Goal: Navigation & Orientation: Find specific page/section

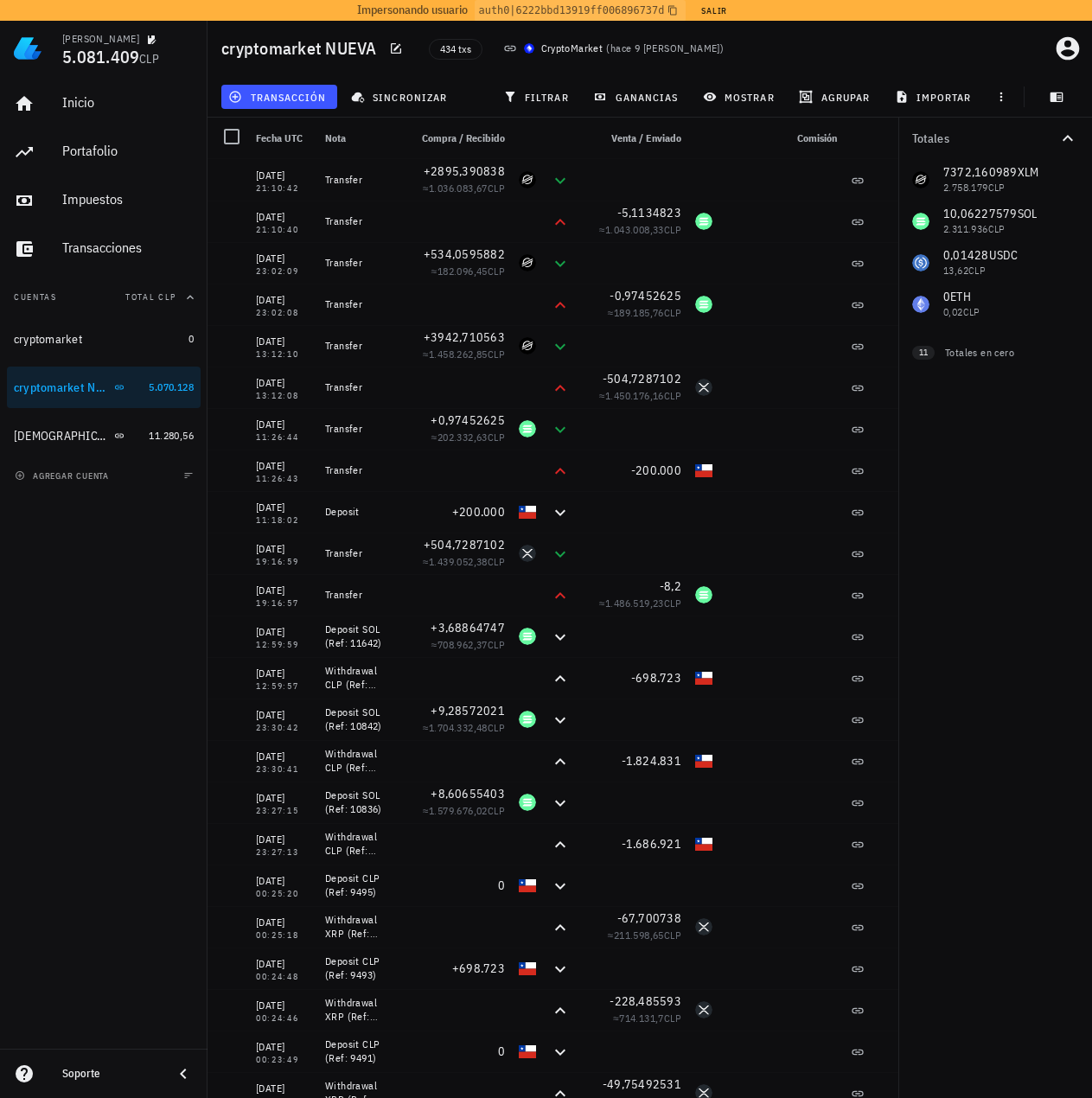
click at [109, 701] on div "Inicio [GEOGRAPHIC_DATA] Impuestos [GEOGRAPHIC_DATA] Cuentas Total CLP cryptoma…" at bounding box center [103, 561] width 208 height 972
click at [76, 640] on div "Inicio [GEOGRAPHIC_DATA] Impuestos [GEOGRAPHIC_DATA] Cuentas Total CLP cryptoma…" at bounding box center [103, 561] width 208 height 972
click at [76, 582] on div "Inicio [GEOGRAPHIC_DATA] Impuestos [GEOGRAPHIC_DATA] Cuentas Total CLP cryptoma…" at bounding box center [103, 561] width 208 height 972
click at [152, 673] on div "Inicio [GEOGRAPHIC_DATA] Impuestos [GEOGRAPHIC_DATA] Cuentas Total CLP cryptoma…" at bounding box center [103, 561] width 208 height 972
click at [99, 719] on div "Inicio Portafolio Impuestos Transacciones Cuentas Total CLP cryptomarket 0 cryp…" at bounding box center [103, 561] width 208 height 972
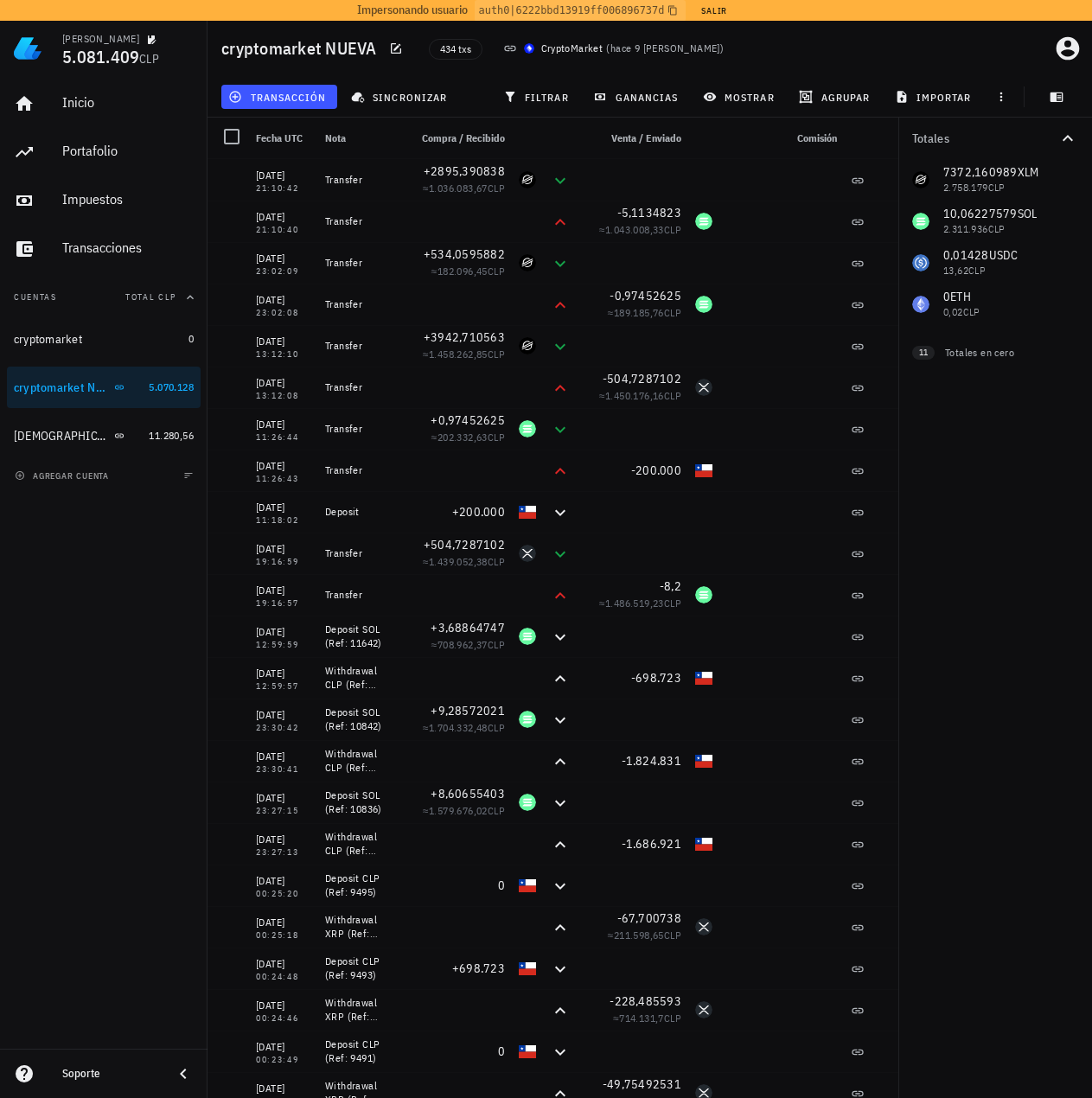
click at [98, 719] on div "Inicio Portafolio Impuestos Transacciones Cuentas Total CLP cryptomarket 0 cryp…" at bounding box center [103, 561] width 208 height 972
click at [84, 666] on div "Inicio Portafolio Impuestos Transacciones Cuentas Total CLP cryptomarket 0 cryp…" at bounding box center [103, 561] width 208 height 972
click at [59, 719] on div "Inicio Portafolio Impuestos Transacciones Cuentas Total CLP cryptomarket 0 cryp…" at bounding box center [103, 561] width 208 height 972
click at [128, 673] on div "Inicio Portafolio Impuestos Transacciones Cuentas Total CLP cryptomarket 0 cryp…" at bounding box center [103, 561] width 208 height 972
click at [81, 691] on div "Inicio Portafolio Impuestos Transacciones Cuentas Total CLP cryptomarket 0 cryp…" at bounding box center [103, 561] width 208 height 972
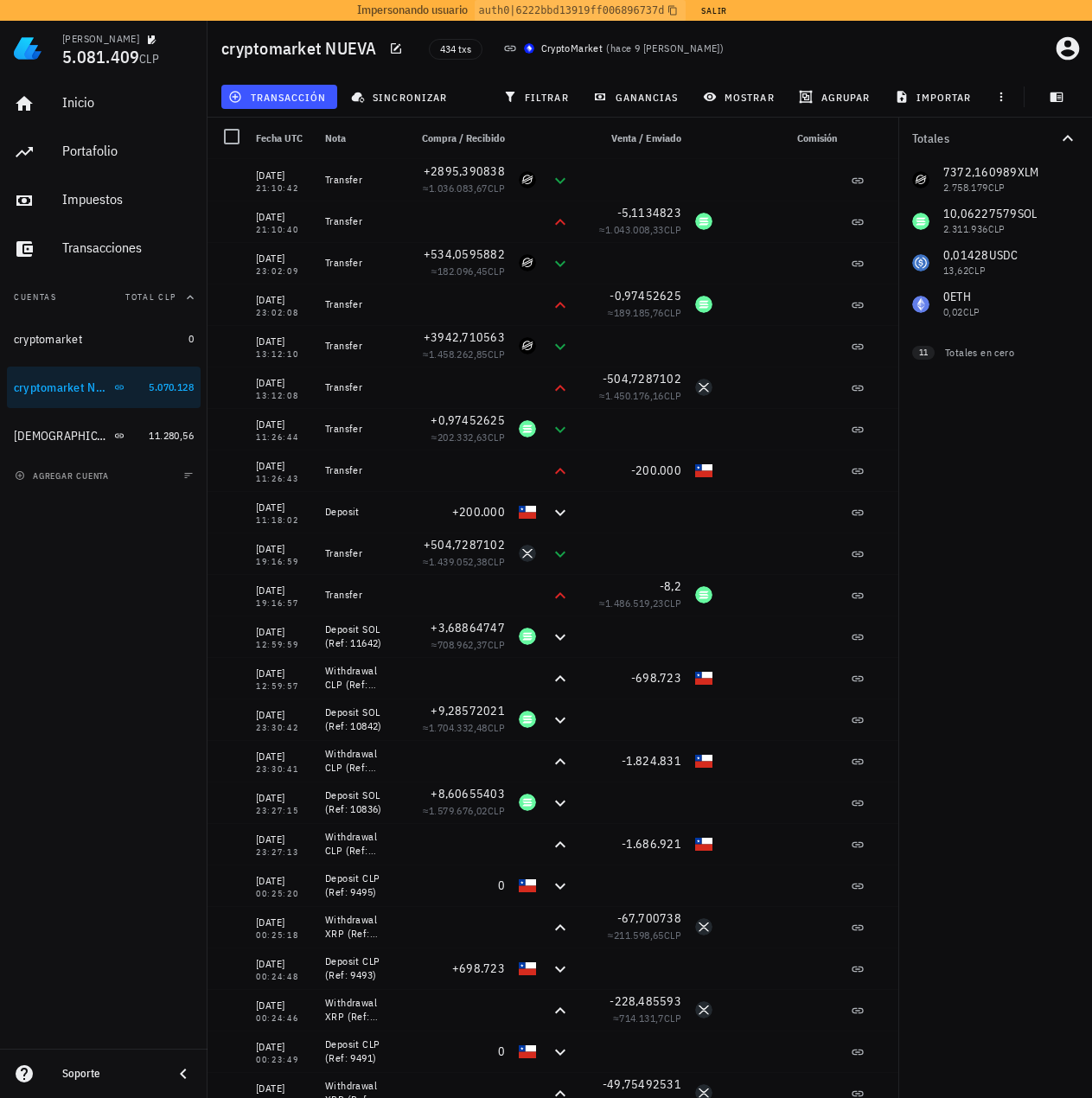
click at [110, 619] on div "Inicio Portafolio Impuestos Transacciones Cuentas Total CLP cryptomarket 0 cryp…" at bounding box center [103, 561] width 208 height 972
click at [63, 616] on div "Inicio Portafolio Impuestos Transacciones Cuentas Total CLP cryptomarket 0 cryp…" at bounding box center [103, 561] width 208 height 972
click at [39, 612] on div "Inicio Portafolio Impuestos Transacciones Cuentas Total CLP cryptomarket 0 cryp…" at bounding box center [103, 561] width 208 height 972
click at [141, 620] on div "Inicio Portafolio Impuestos Transacciones Cuentas Total CLP cryptomarket 0 cryp…" at bounding box center [103, 561] width 208 height 972
click at [108, 613] on div "Inicio Portafolio Impuestos Transacciones Cuentas Total CLP cryptomarket 0 cryp…" at bounding box center [103, 561] width 208 height 972
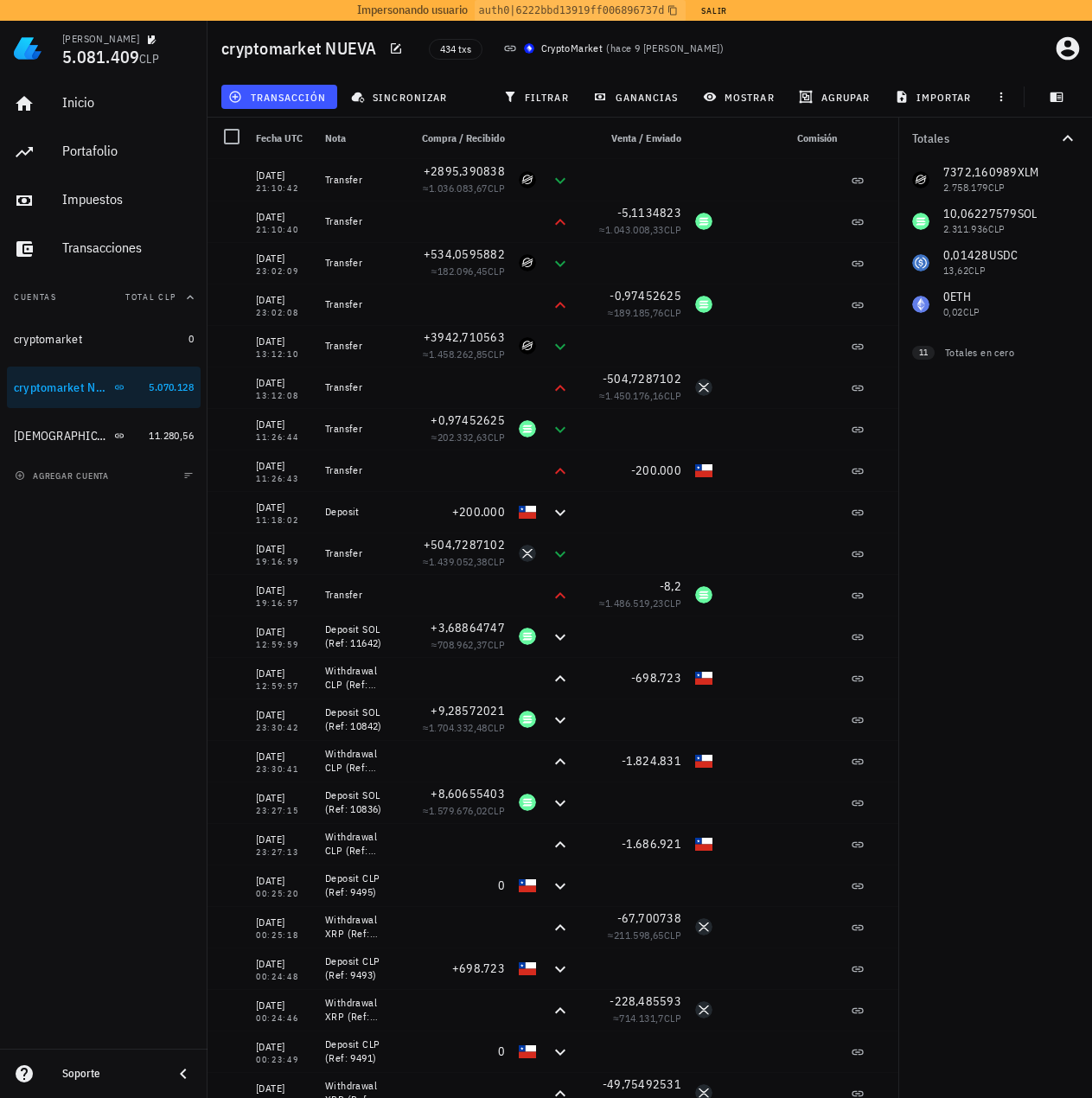
click at [138, 640] on div "Inicio Portafolio Impuestos Transacciones Cuentas Total CLP cryptomarket 0 cryp…" at bounding box center [103, 561] width 208 height 972
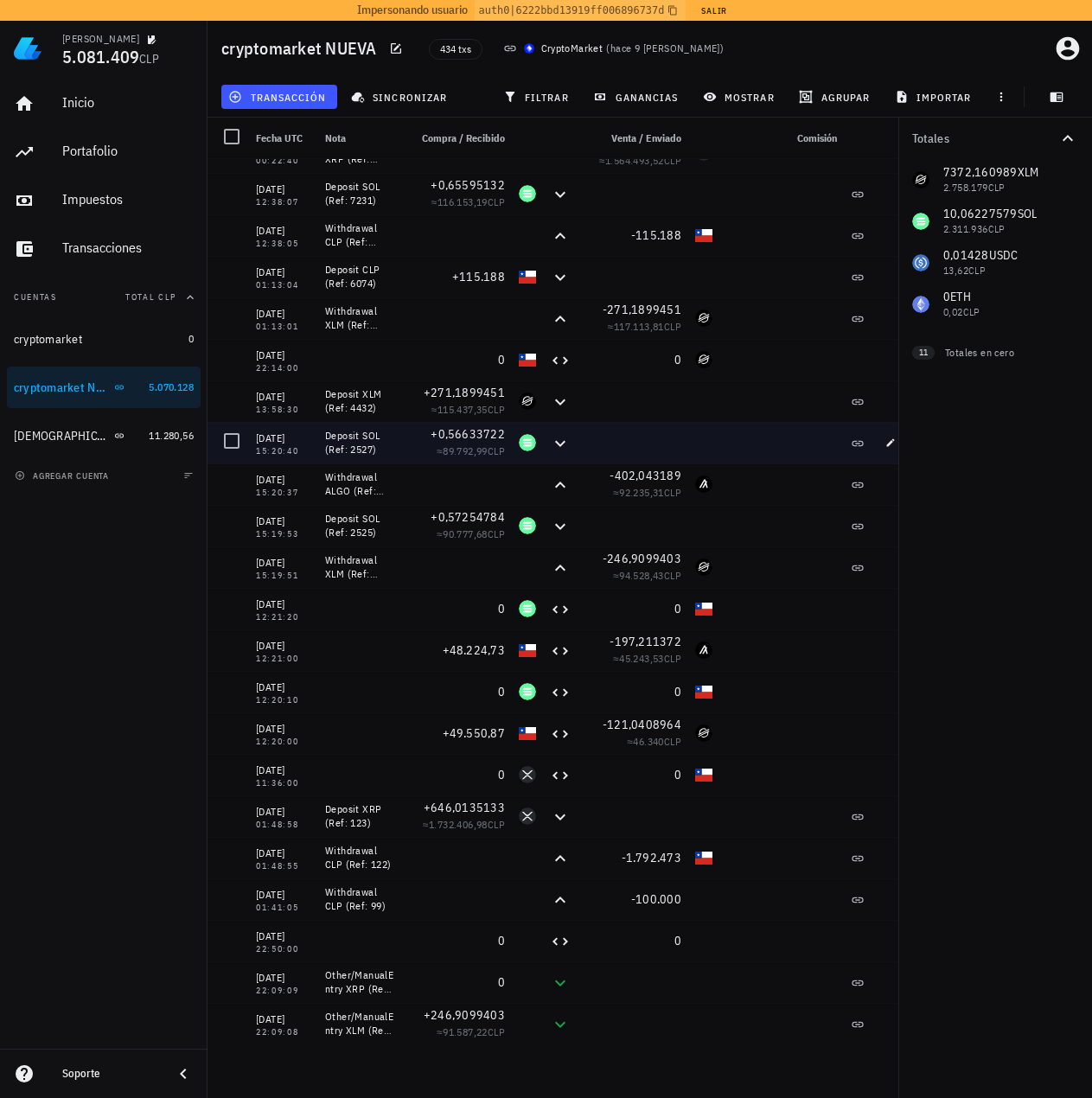
scroll to position [1038, 0]
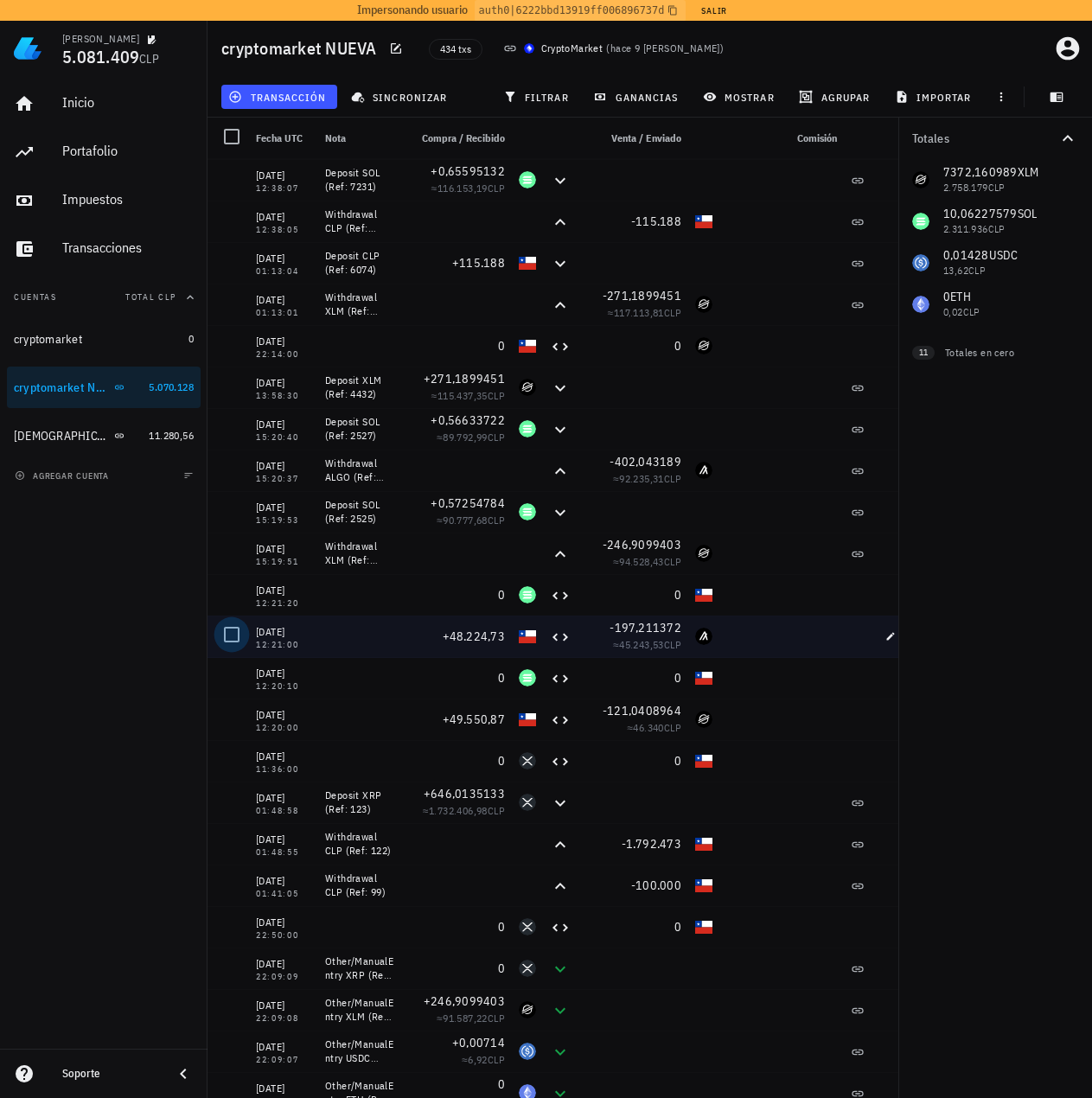
click at [231, 640] on div at bounding box center [232, 634] width 30 height 30
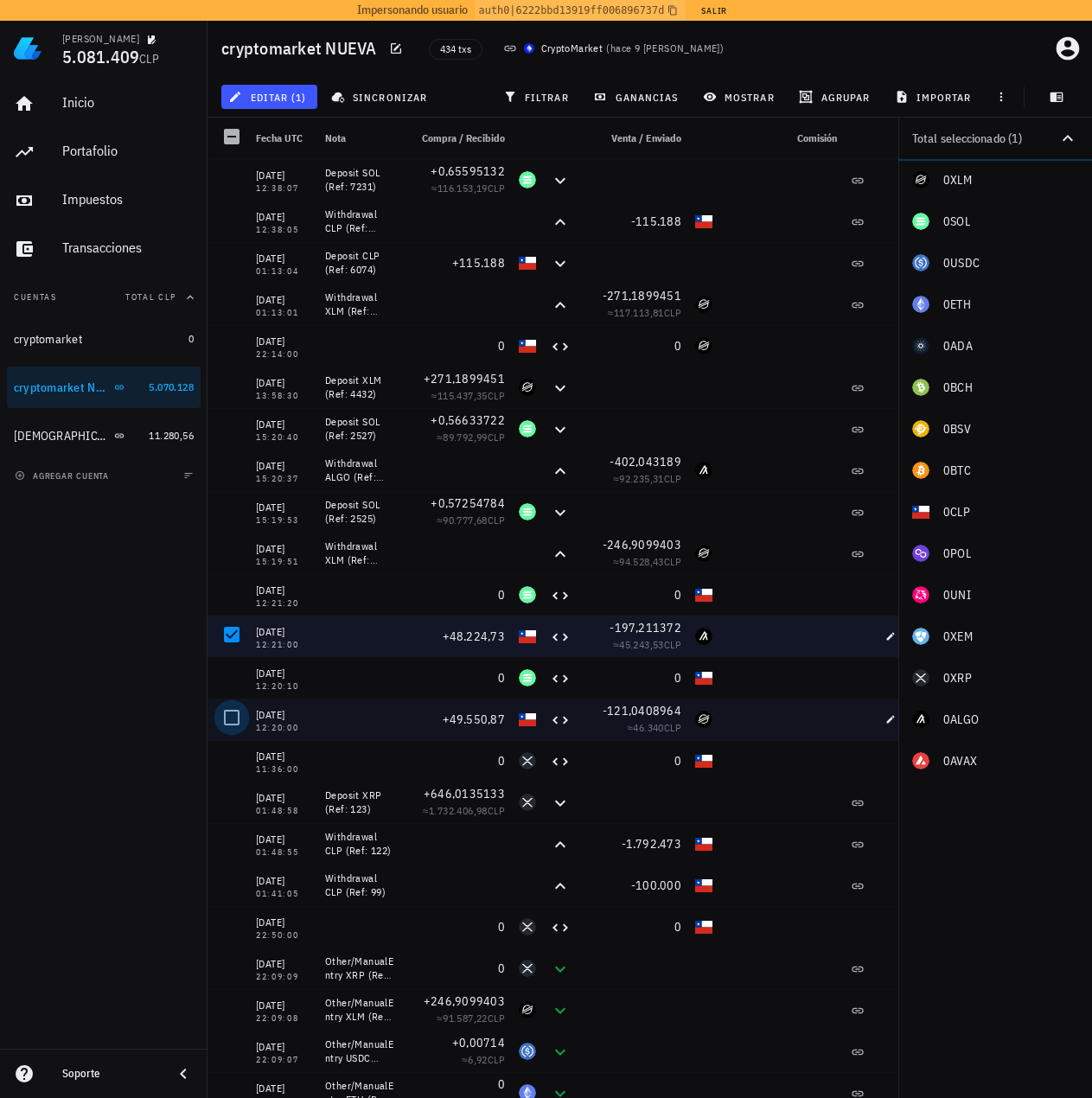
click at [225, 716] on div at bounding box center [232, 718] width 30 height 30
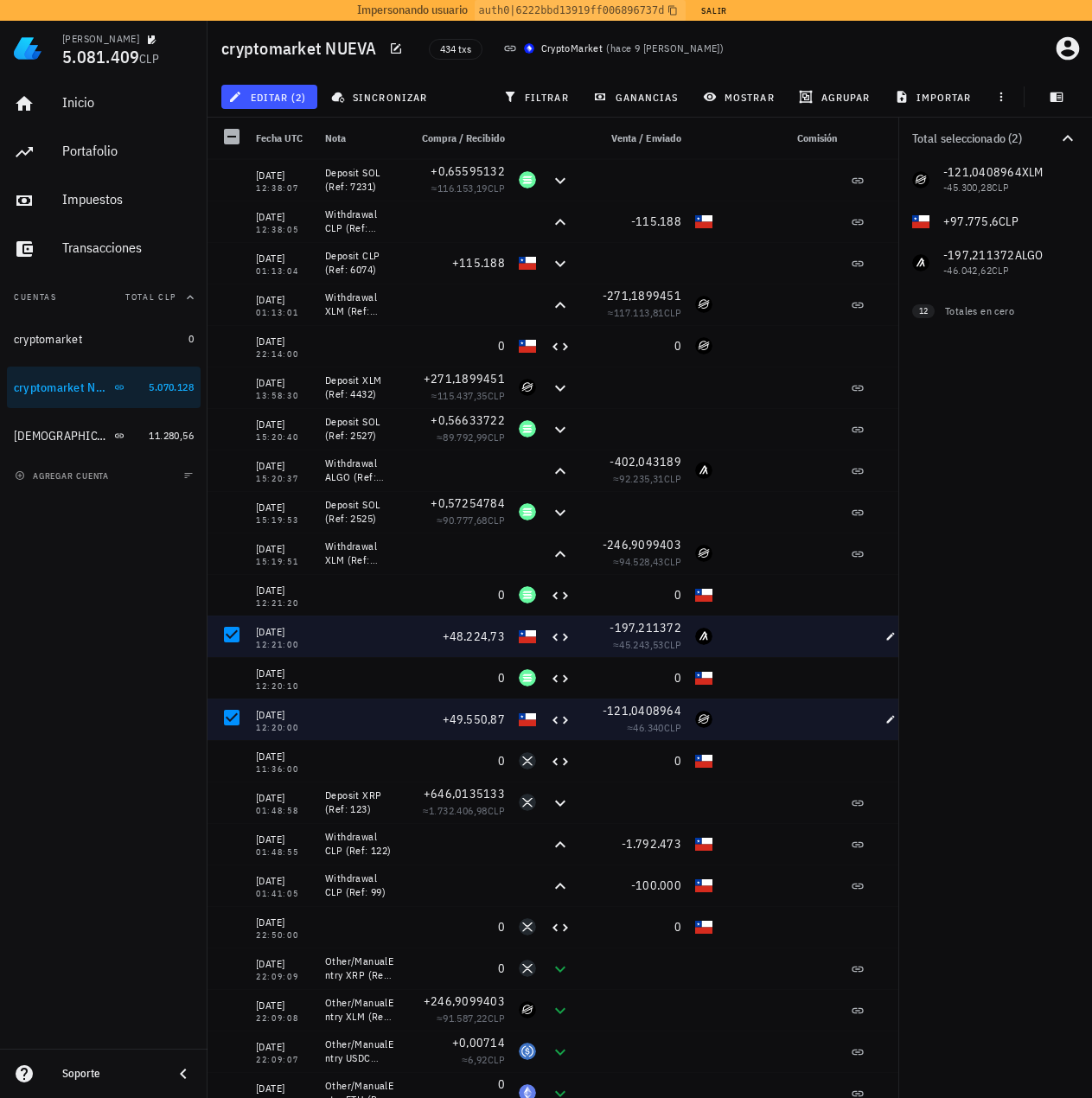
click at [152, 578] on div "Inicio Portafolio Impuestos Transacciones Cuentas Total CLP cryptomarket 0 cryp…" at bounding box center [103, 561] width 208 height 972
click at [969, 625] on div "Total seleccionado (2) -121,0408964 XLM -45.300,28 CLP 0 SOL 0 USDC 0 ETH 0 ADA…" at bounding box center [995, 607] width 193 height 980
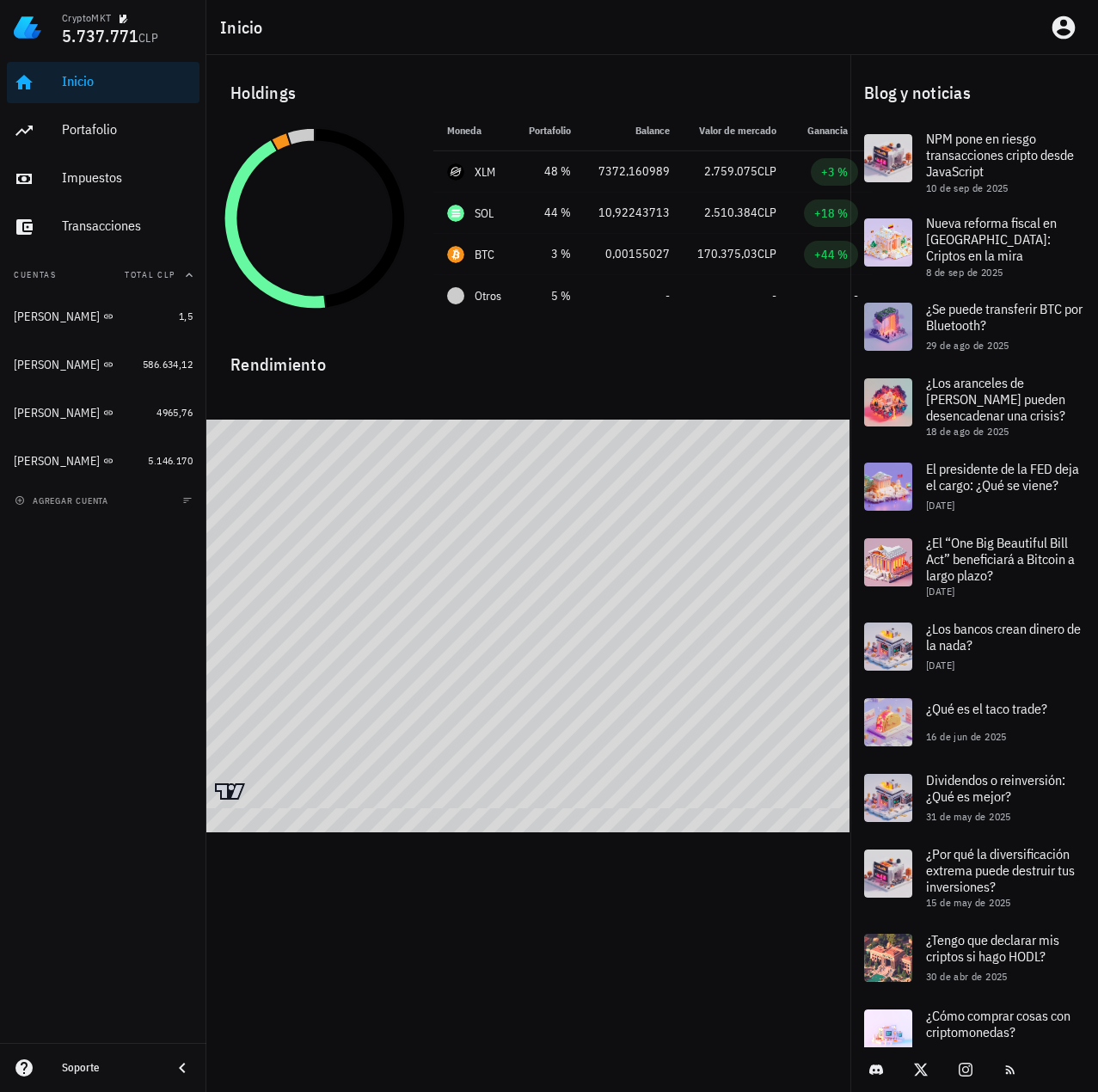
click at [61, 830] on div "Inicio [GEOGRAPHIC_DATA] Impuestos [GEOGRAPHIC_DATA] Cuentas Total CLP Ignacio …" at bounding box center [103, 549] width 207 height 988
click at [591, 893] on div "CryptoMKT 5.737.771 CLP Inicio [GEOGRAPHIC_DATA] Impuestos [GEOGRAPHIC_DATA] Cu…" at bounding box center [549, 546] width 1099 height 1092
click at [105, 670] on div "Inicio [GEOGRAPHIC_DATA] Impuestos [GEOGRAPHIC_DATA] Cuentas Total CLP Ignacio …" at bounding box center [103, 549] width 207 height 988
click at [124, 677] on div "Inicio [GEOGRAPHIC_DATA] Impuestos [GEOGRAPHIC_DATA] Cuentas Total CLP Ignacio …" at bounding box center [103, 549] width 207 height 988
click at [152, 657] on div "Inicio [GEOGRAPHIC_DATA] Impuestos [GEOGRAPHIC_DATA] Cuentas Total CLP Ignacio …" at bounding box center [103, 549] width 207 height 988
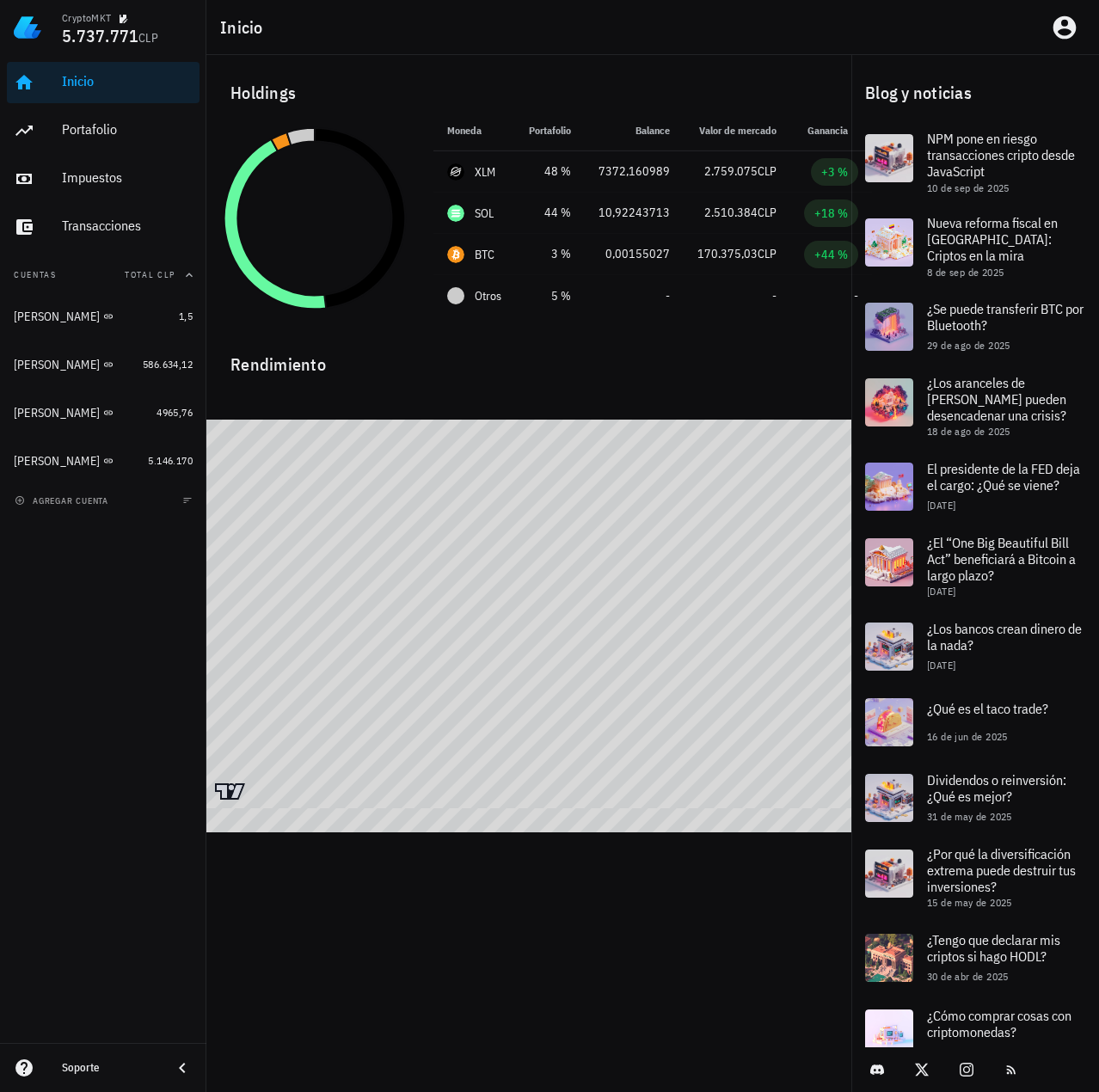
click at [136, 622] on div "Inicio [GEOGRAPHIC_DATA] Impuestos [GEOGRAPHIC_DATA] Cuentas Total CLP Ignacio …" at bounding box center [103, 549] width 207 height 988
click at [159, 665] on div "Inicio [GEOGRAPHIC_DATA] Impuestos [GEOGRAPHIC_DATA] Cuentas Total CLP Ignacio …" at bounding box center [103, 549] width 207 height 988
click at [151, 596] on div "Inicio [GEOGRAPHIC_DATA] Impuestos [GEOGRAPHIC_DATA] Cuentas Total CLP Ignacio …" at bounding box center [103, 549] width 207 height 988
click at [67, 605] on div "Inicio [GEOGRAPHIC_DATA] Impuestos [GEOGRAPHIC_DATA] Cuentas Total CLP Ignacio …" at bounding box center [103, 549] width 207 height 988
click at [52, 601] on div "Inicio [GEOGRAPHIC_DATA] Impuestos [GEOGRAPHIC_DATA] Cuentas Total CLP Ignacio …" at bounding box center [103, 549] width 207 height 988
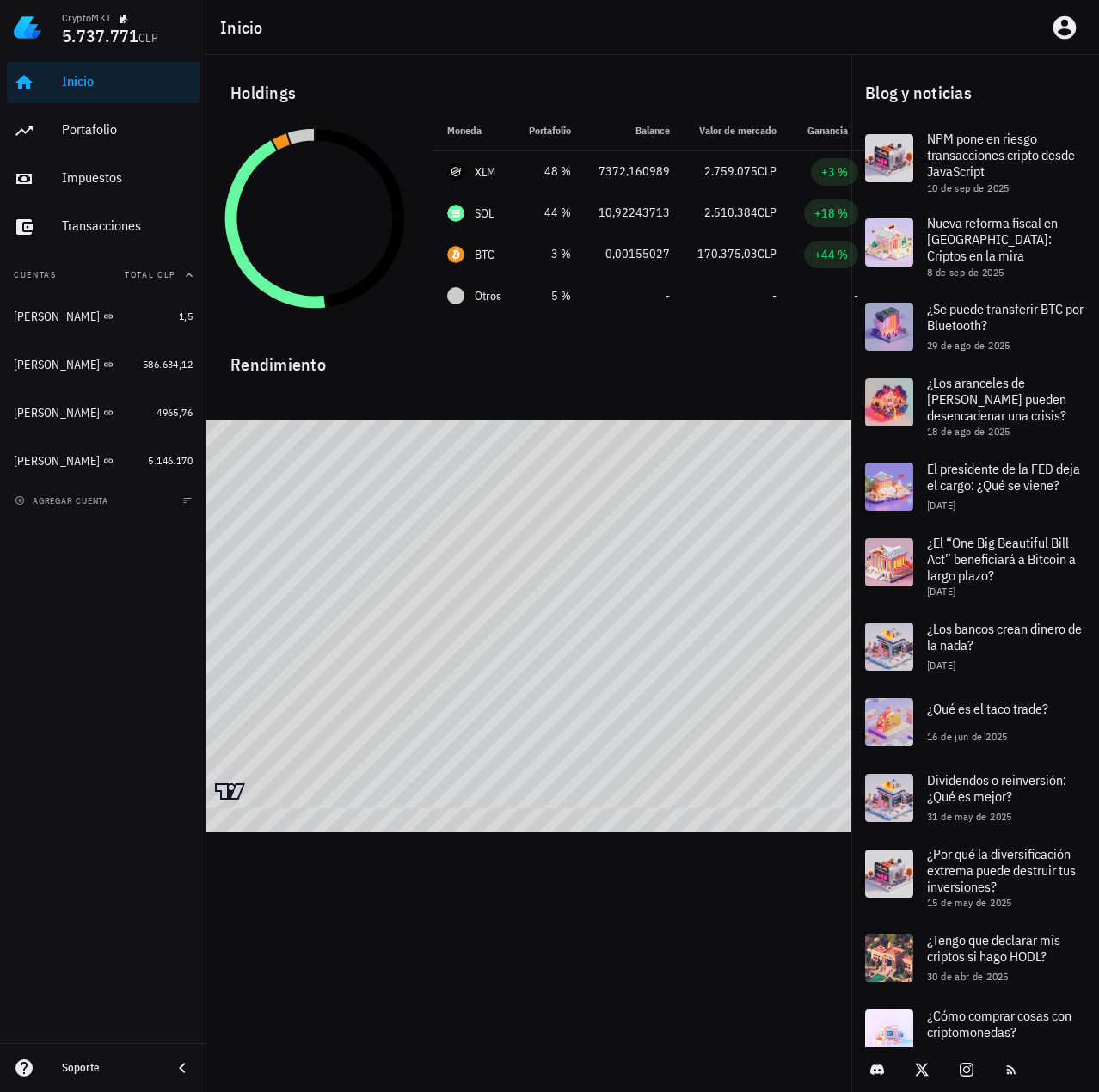
click at [63, 620] on div "Inicio [GEOGRAPHIC_DATA] Impuestos [GEOGRAPHIC_DATA] Cuentas Total CLP Ignacio …" at bounding box center [103, 549] width 207 height 988
click at [153, 598] on div "Inicio [GEOGRAPHIC_DATA] Impuestos [GEOGRAPHIC_DATA] Cuentas Total CLP Ignacio …" at bounding box center [103, 549] width 207 height 988
click at [136, 590] on div "Inicio [GEOGRAPHIC_DATA] Impuestos [GEOGRAPHIC_DATA] Cuentas Total CLP Ignacio …" at bounding box center [103, 549] width 207 height 988
click at [51, 457] on div "[PERSON_NAME]" at bounding box center [56, 460] width 86 height 14
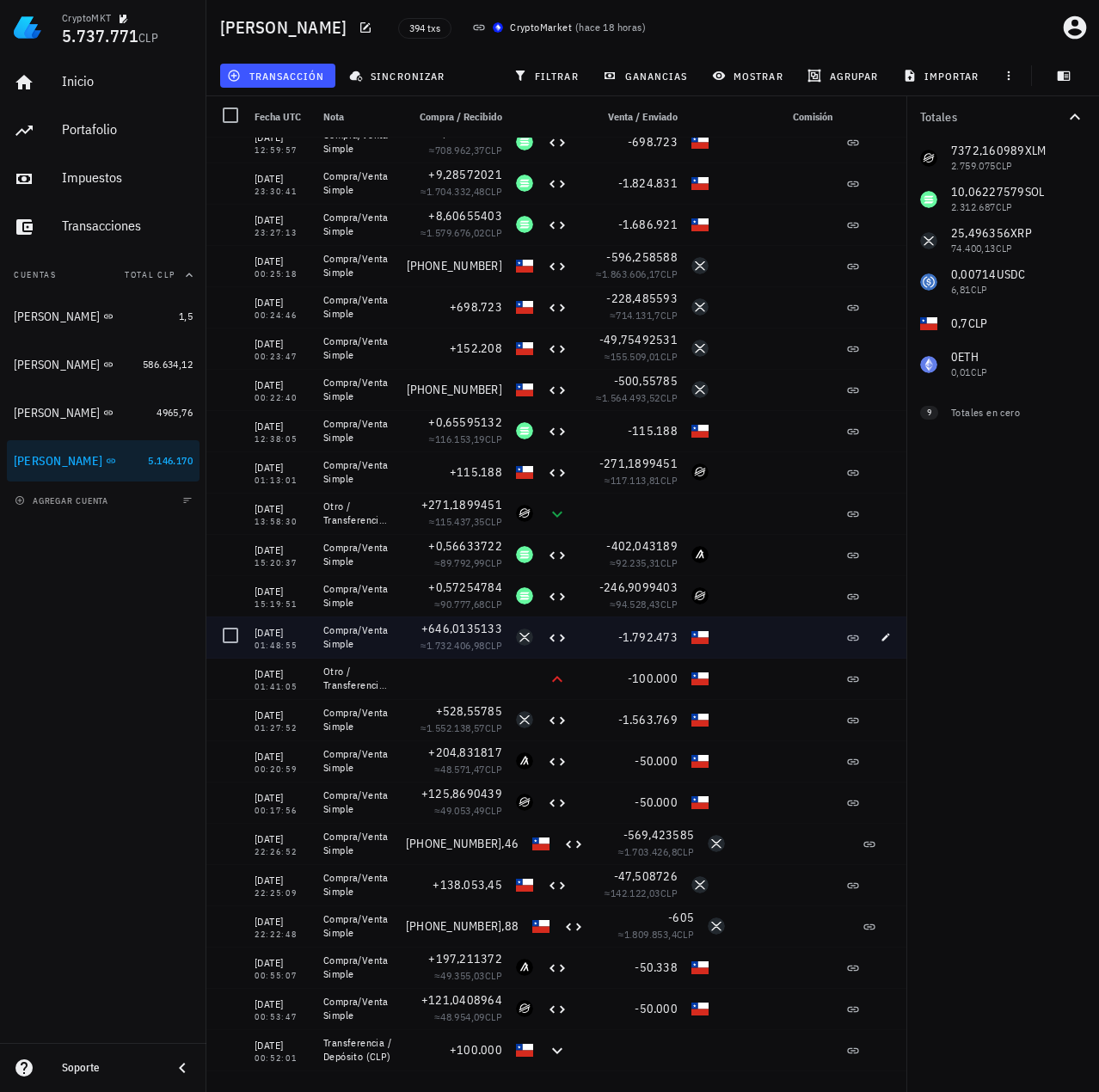
scroll to position [258, 0]
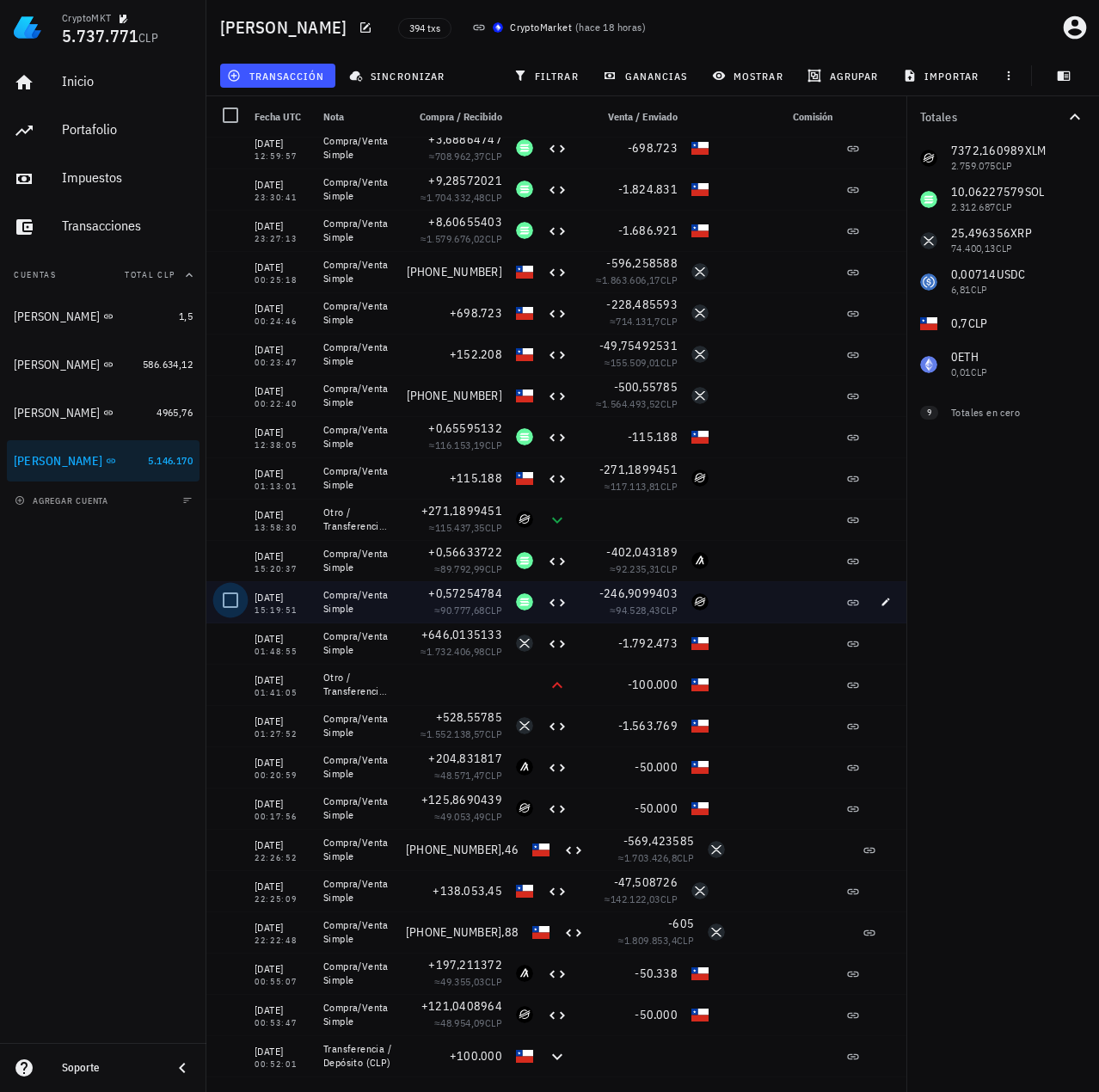
click at [237, 601] on div at bounding box center [231, 600] width 30 height 30
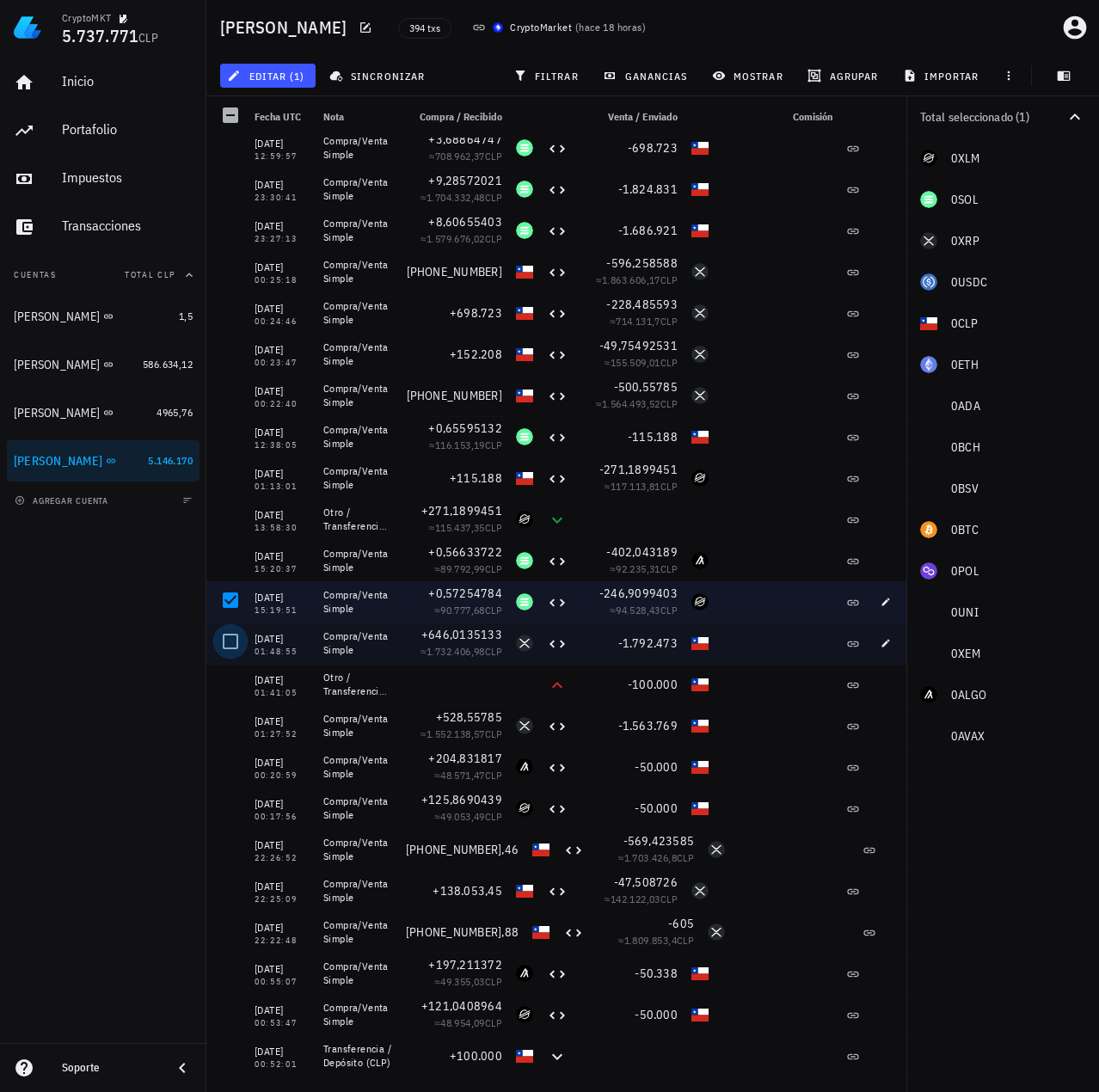
click at [234, 641] on div at bounding box center [231, 641] width 30 height 30
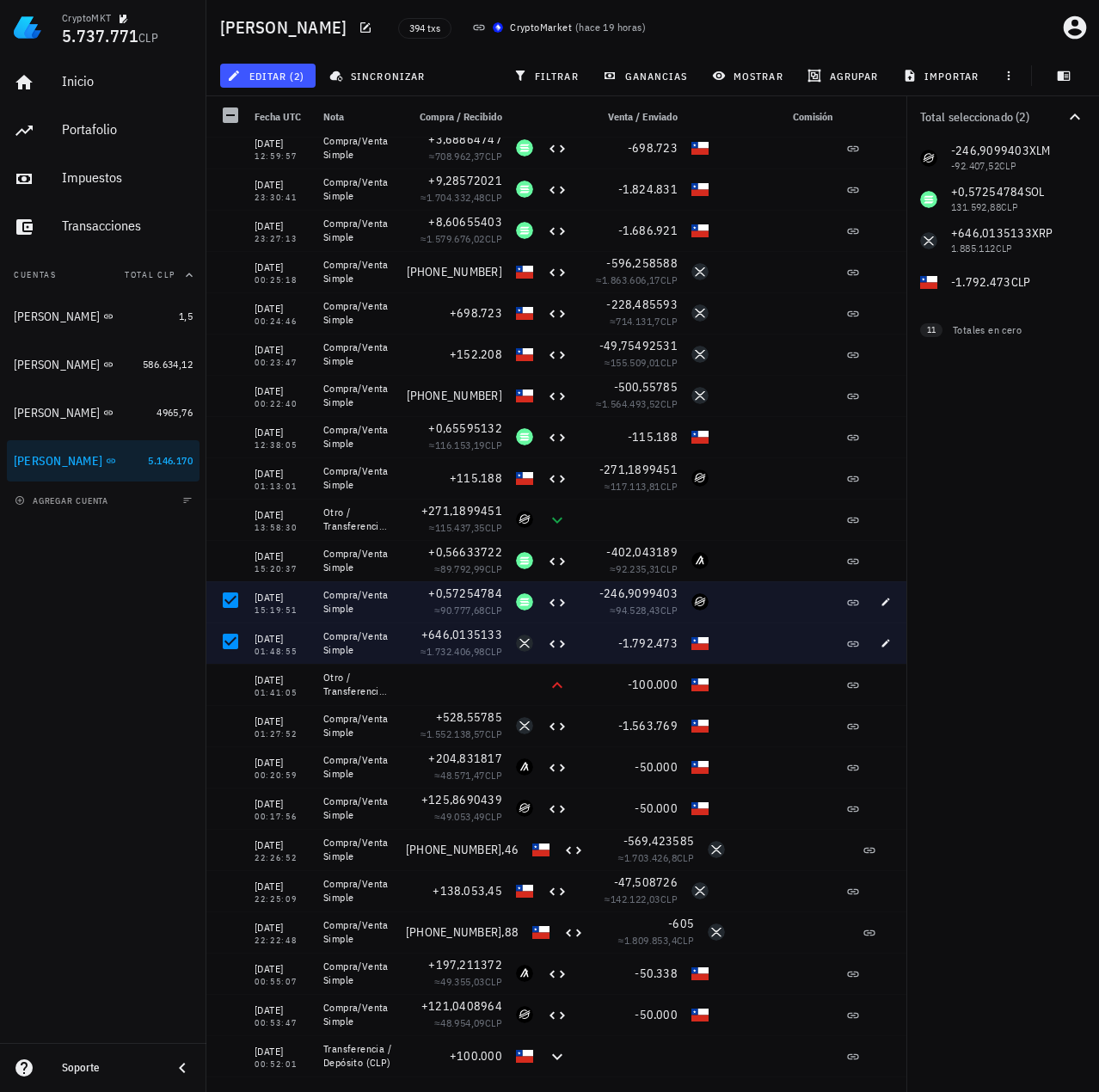
click at [1027, 622] on div "Total seleccionado (2) -246,9099403 XLM -92.407,52 CLP +0,57254784 SOL 131.592,…" at bounding box center [1003, 594] width 193 height 996
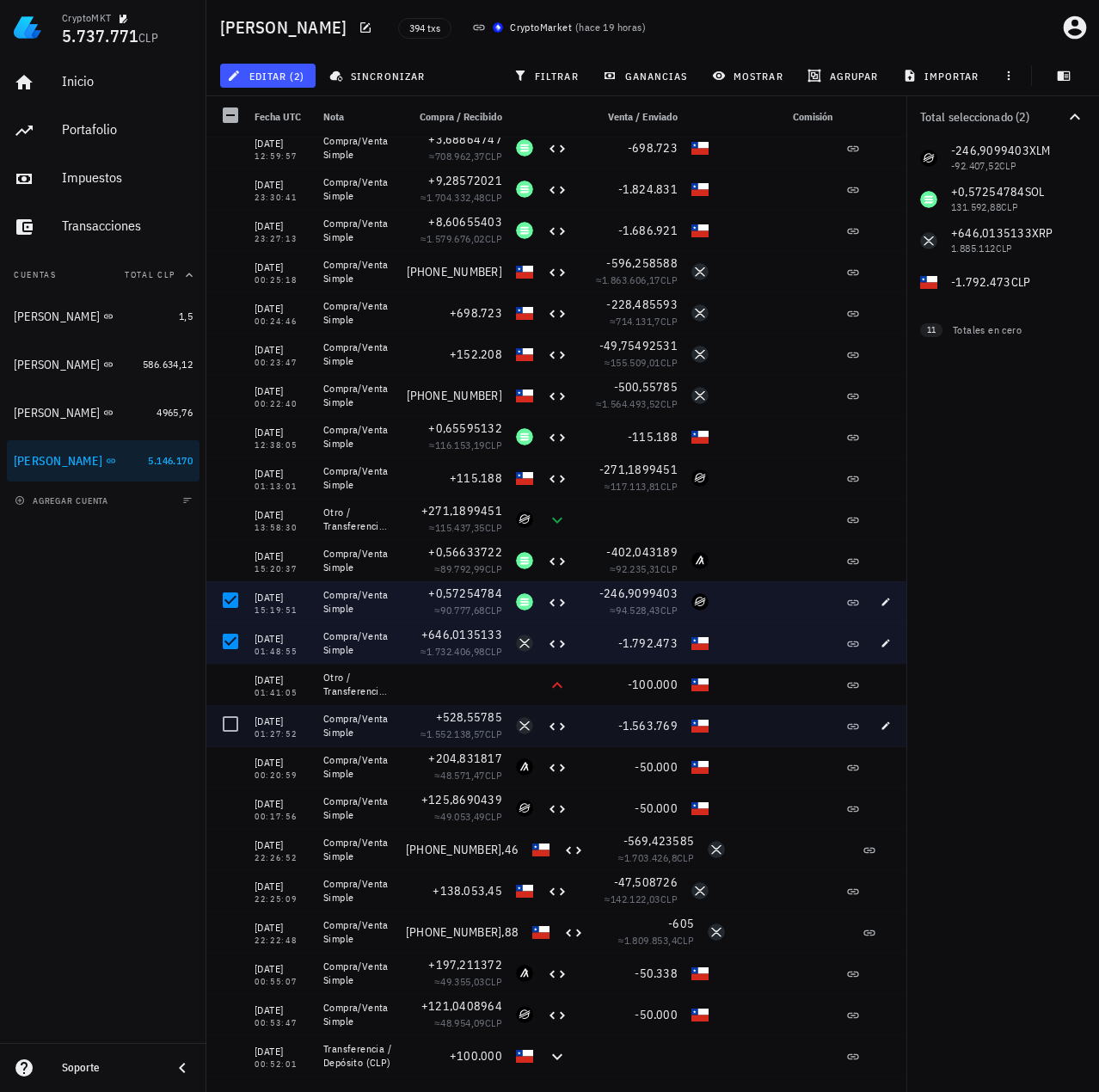
click at [242, 713] on div at bounding box center [227, 725] width 41 height 41
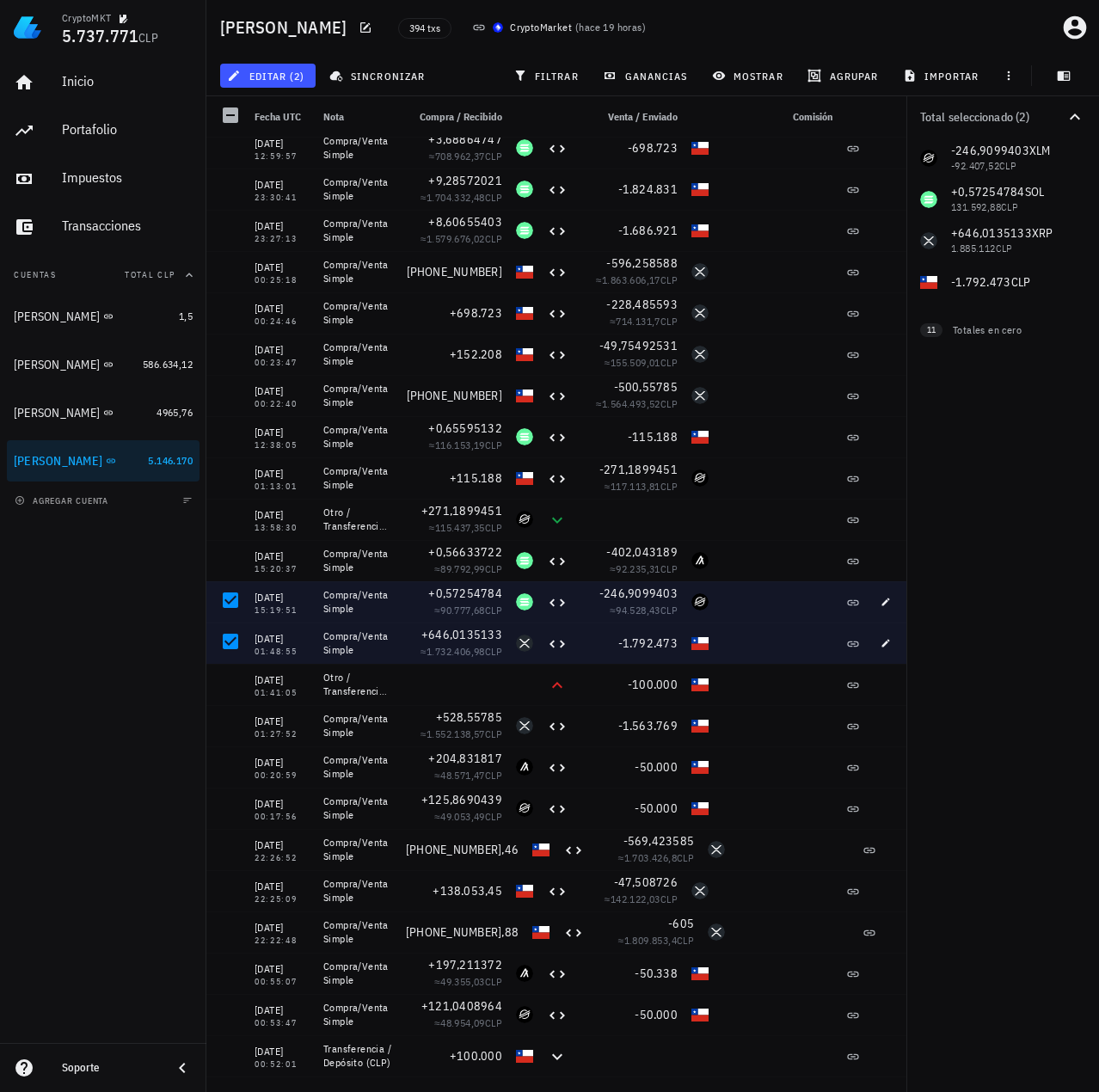
click at [22, 724] on div "Inicio [GEOGRAPHIC_DATA] Impuestos [GEOGRAPHIC_DATA] Cuentas Total CLP Ignacio …" at bounding box center [103, 549] width 207 height 988
click at [1020, 559] on div "Total seleccionado (2) -246,9099403 XLM -92.407,52 CLP +0,57254784 SOL 131.592,…" at bounding box center [1003, 594] width 193 height 996
click at [1028, 489] on div "Total seleccionado (2) -246,9099403 XLM -92.407,52 CLP +0,57254784 SOL 131.592,…" at bounding box center [1003, 594] width 193 height 996
click at [1007, 524] on div "Total seleccionado (2) -246,9099403 XLM -92.407,52 CLP +0,57254784 SOL 131.592,…" at bounding box center [1003, 594] width 193 height 996
click at [157, 802] on div "Inicio [GEOGRAPHIC_DATA] Impuestos [GEOGRAPHIC_DATA] Cuentas Total CLP Ignacio …" at bounding box center [103, 549] width 207 height 988
